Goal: Transaction & Acquisition: Purchase product/service

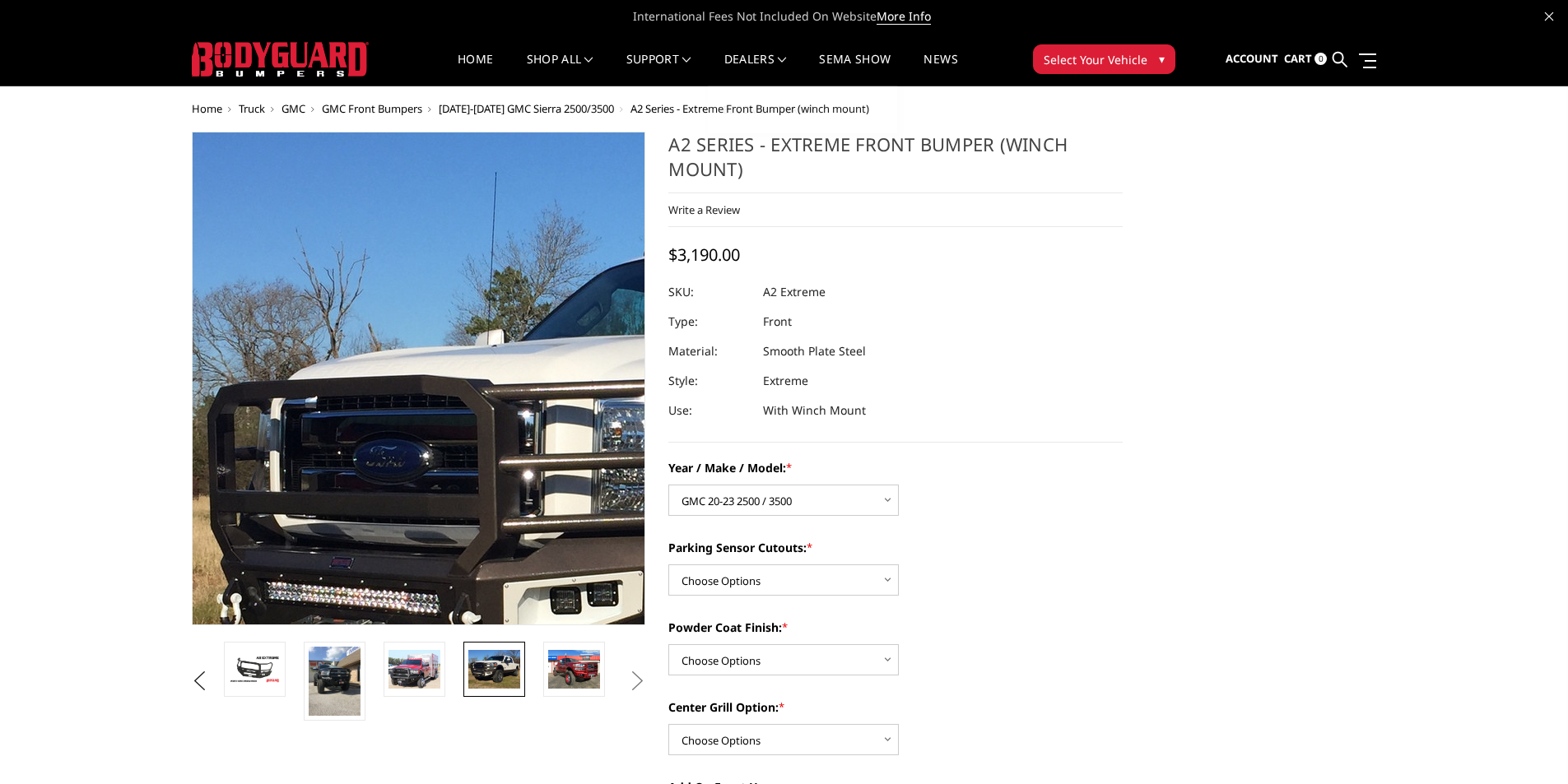
select select "1352"
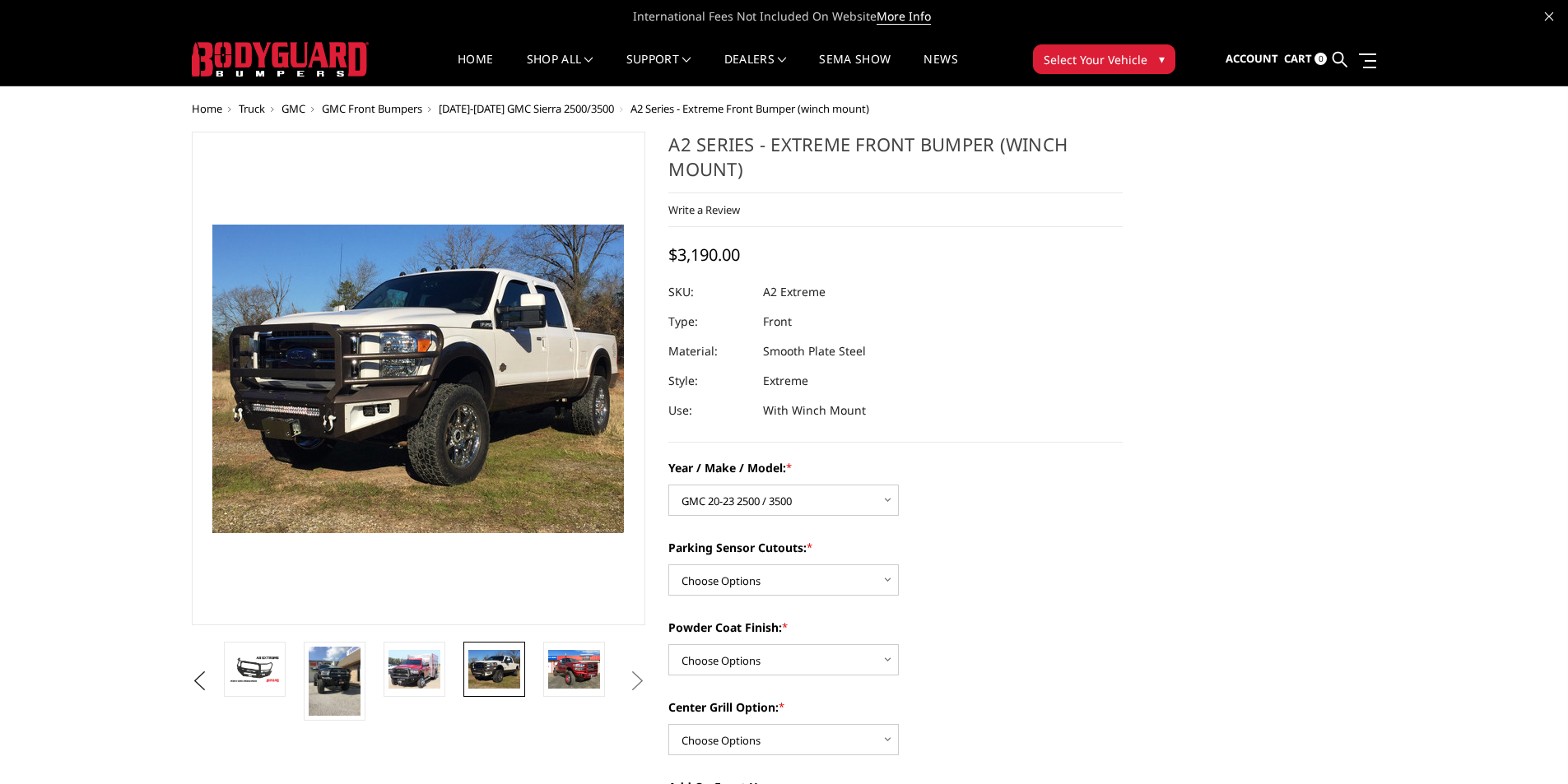
scroll to position [82, 0]
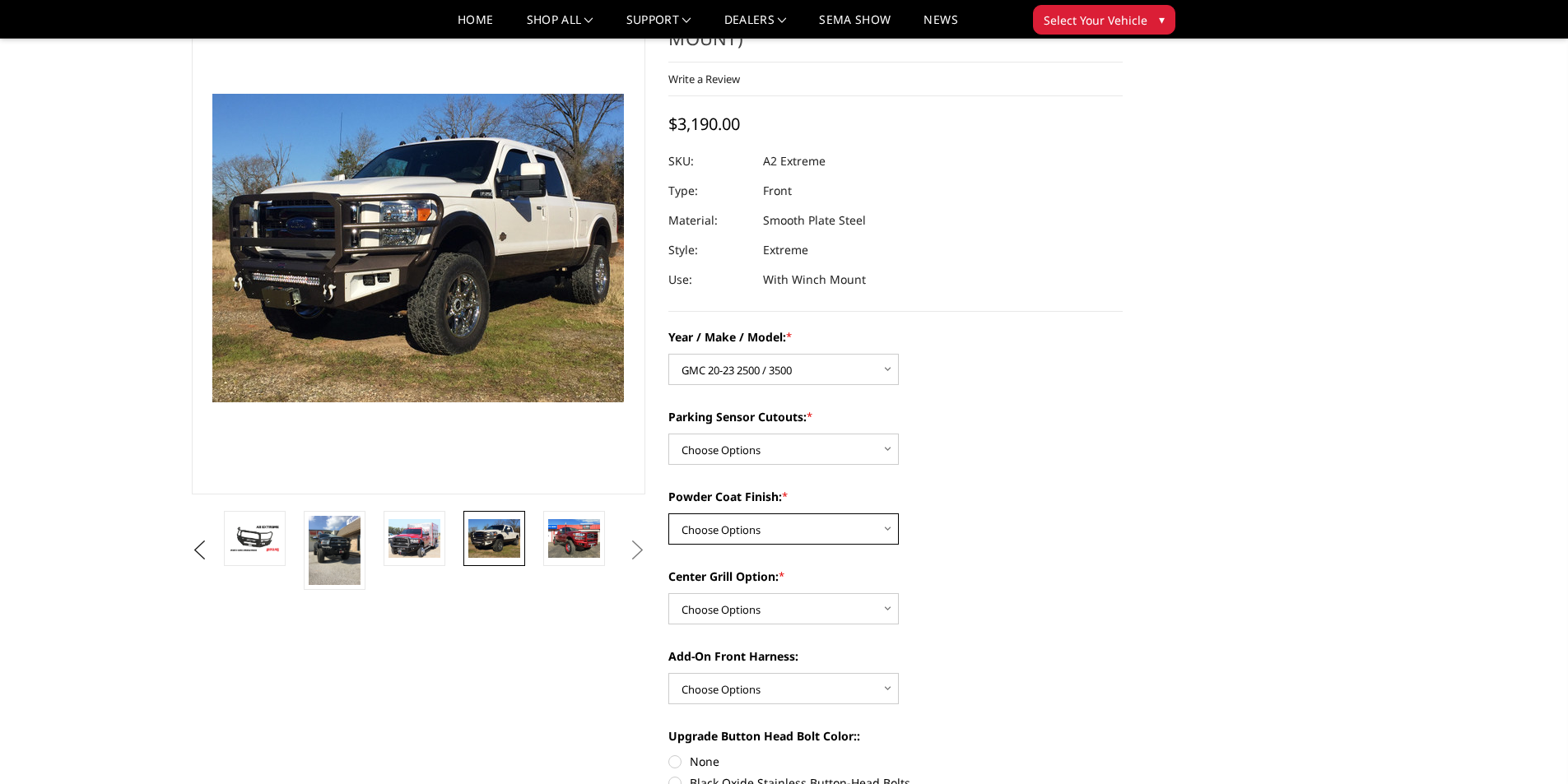
click at [819, 534] on select "Choose Options Bare metal (included) Texture Black Powder Coat" at bounding box center [783, 528] width 230 height 31
select select "518"
click at [668, 513] on select "Choose Options Bare metal (included) Texture Black Powder Coat" at bounding box center [783, 528] width 230 height 31
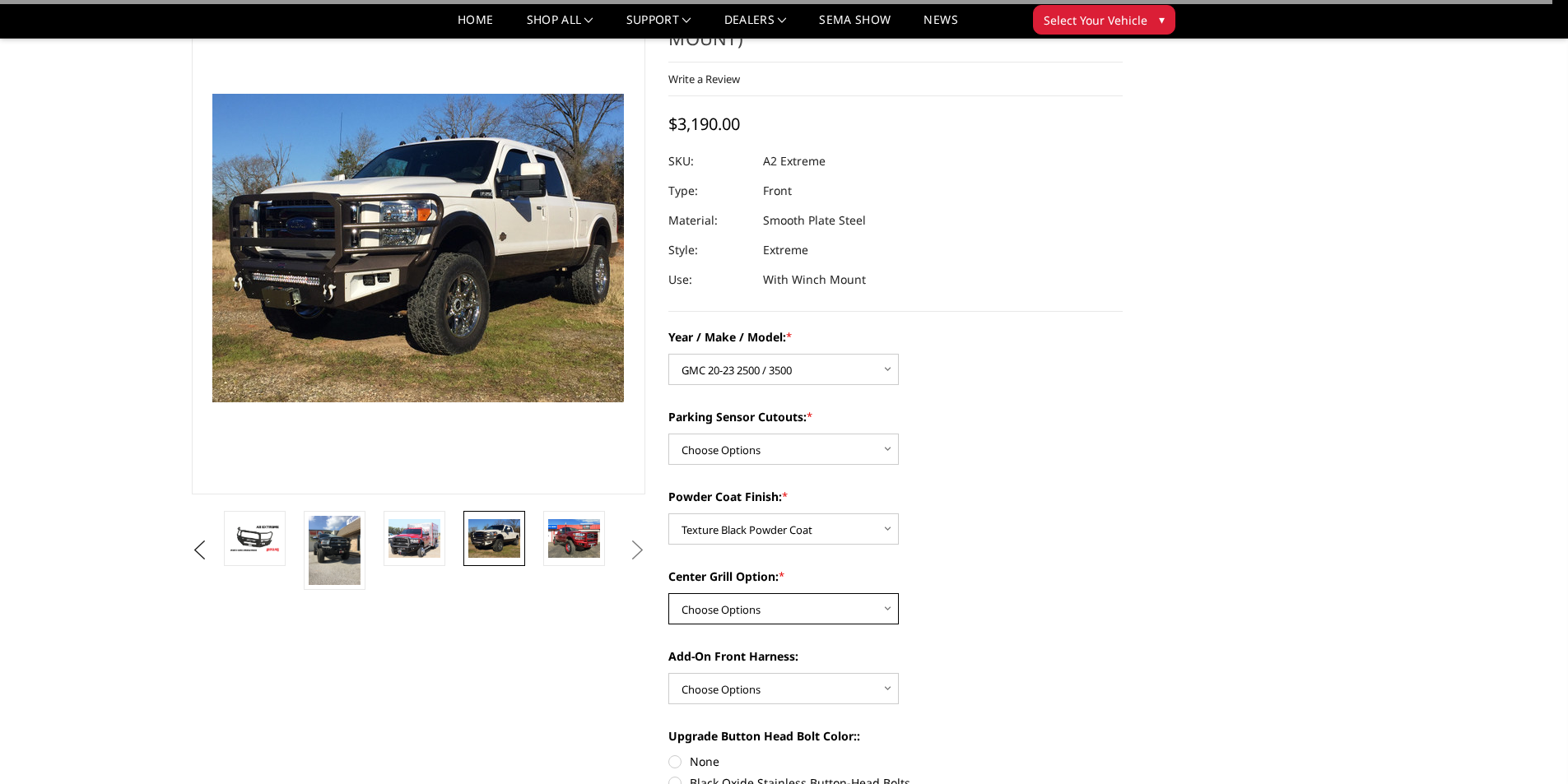
click at [777, 611] on select "Choose Options Add expanded metal in center grill Decline this option" at bounding box center [783, 609] width 230 height 31
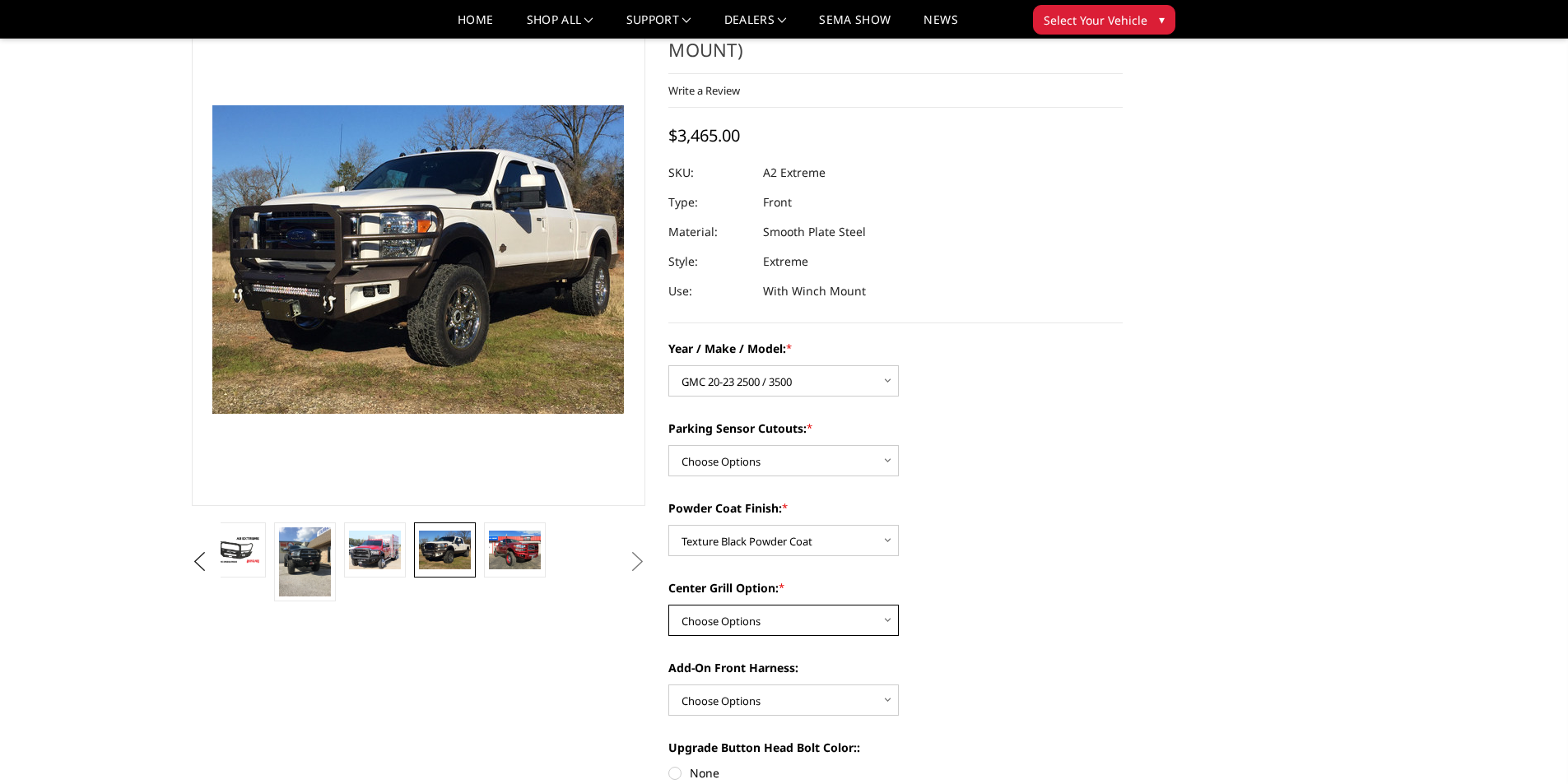
scroll to position [329, 0]
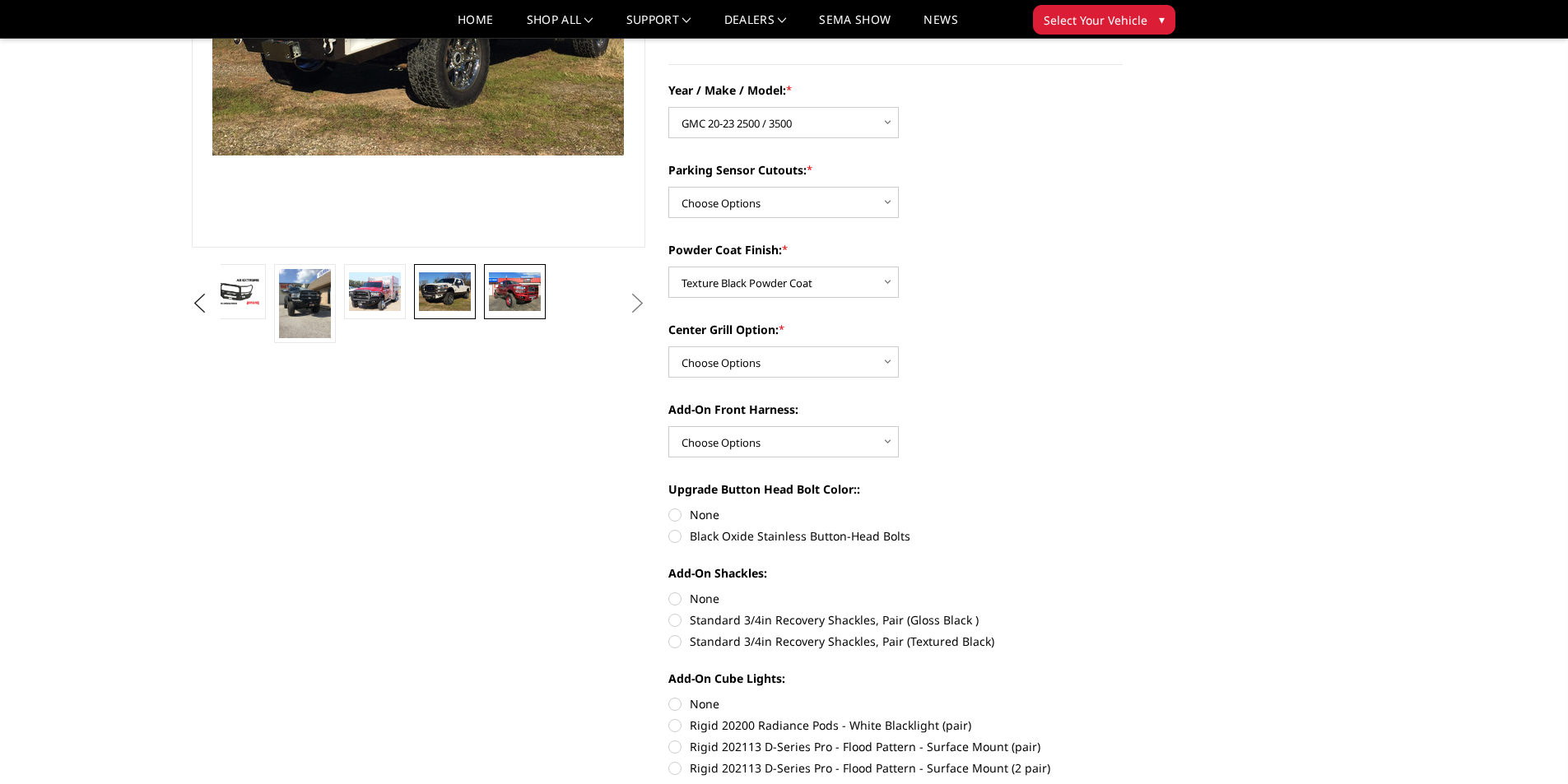
click at [497, 293] on img at bounding box center [514, 292] width 52 height 39
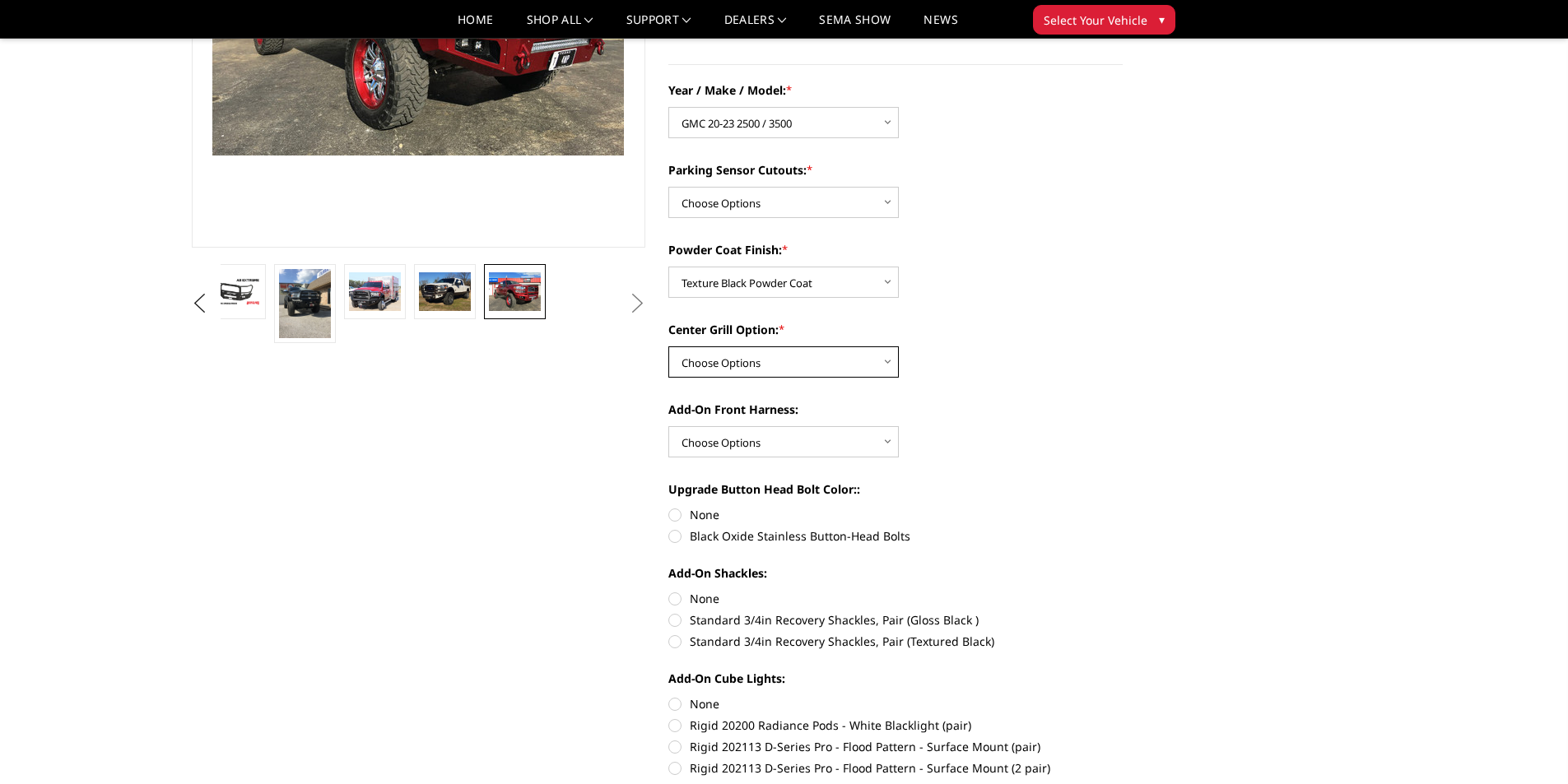
click at [817, 358] on select "Choose Options Add expanded metal in center grill Decline this option" at bounding box center [783, 362] width 230 height 31
select select "1081"
click at [668, 347] on select "Choose Options Add expanded metal in center grill Decline this option" at bounding box center [783, 362] width 230 height 31
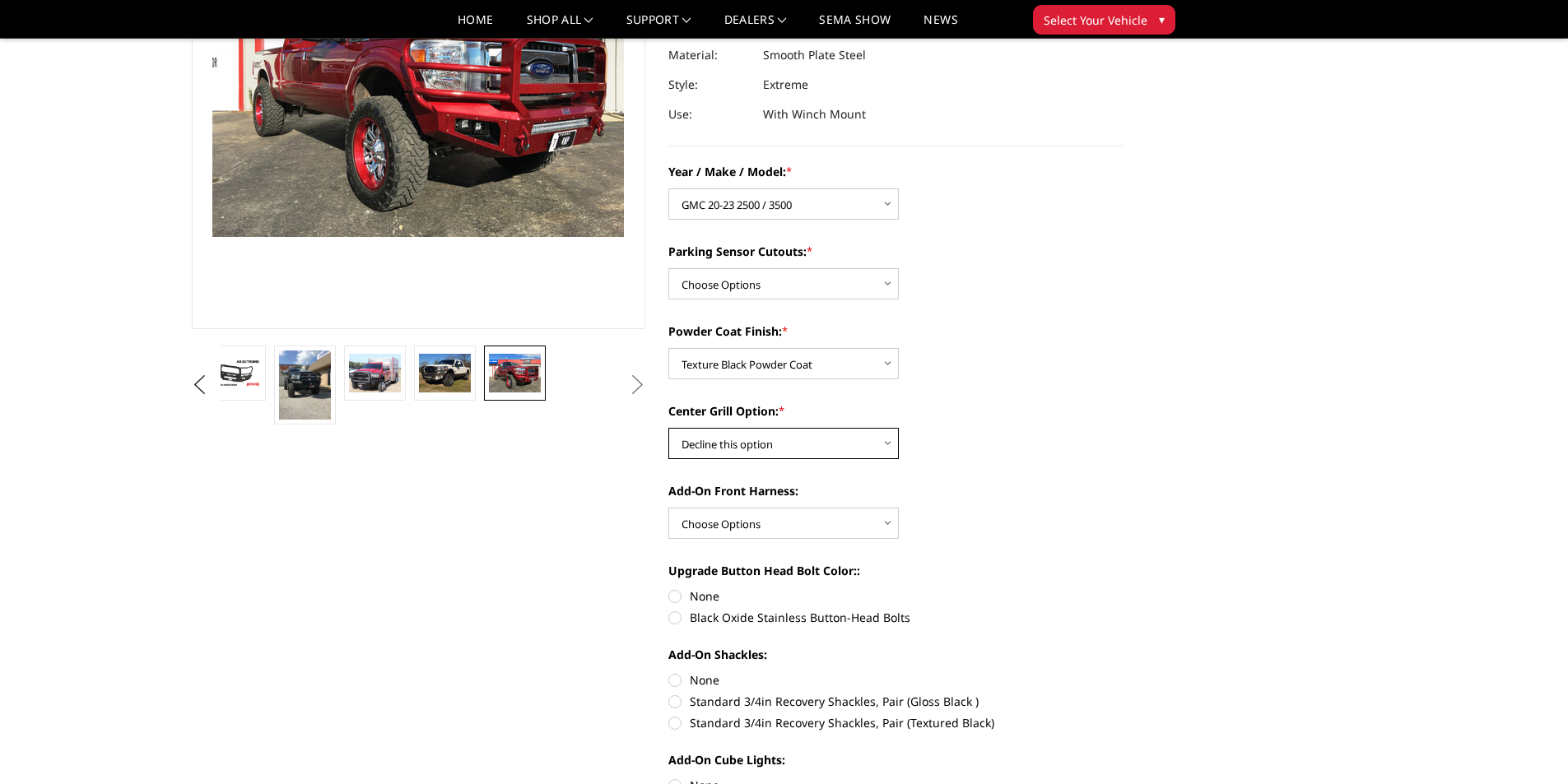
scroll to position [247, 0]
